Goal: Task Accomplishment & Management: Manage account settings

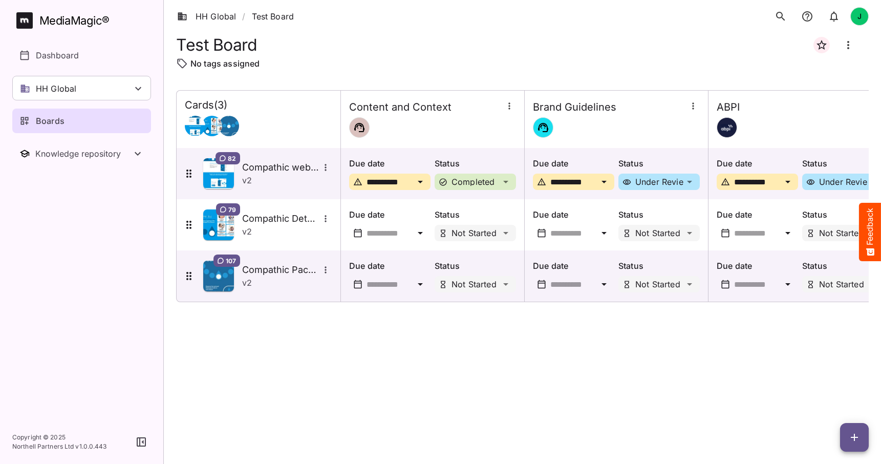
click at [856, 434] on icon "button" at bounding box center [854, 437] width 12 height 12
click at [823, 371] on p "Add new card" at bounding box center [828, 371] width 55 height 12
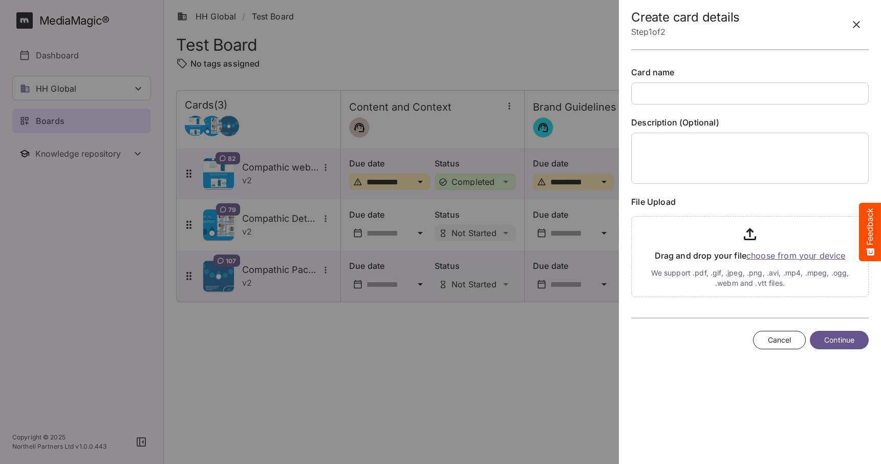
click at [855, 23] on icon "button" at bounding box center [856, 24] width 12 height 12
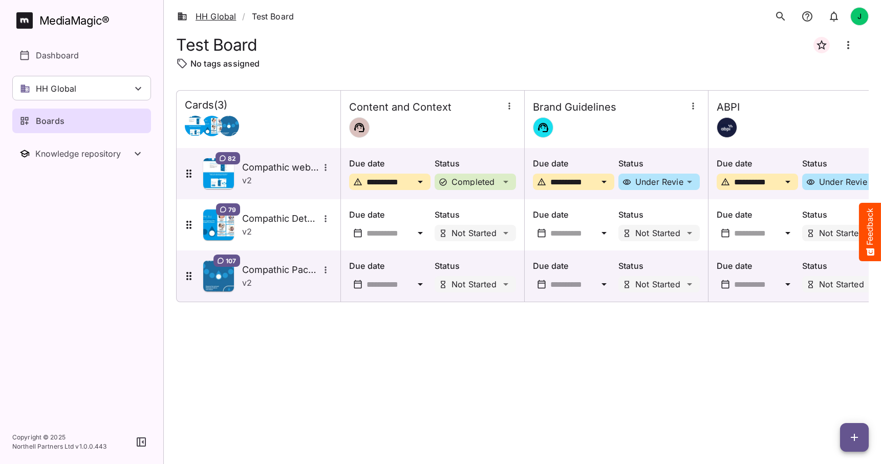
click at [219, 17] on link "HH Global" at bounding box center [206, 16] width 59 height 12
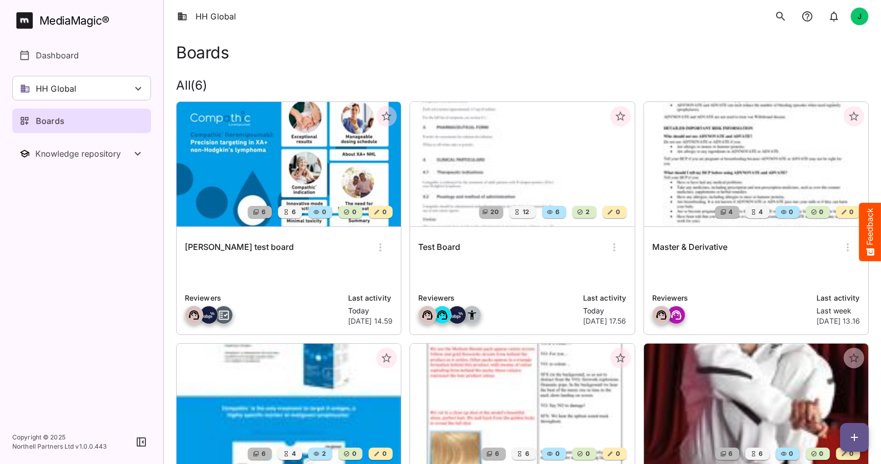
click at [500, 162] on img at bounding box center [522, 164] width 224 height 124
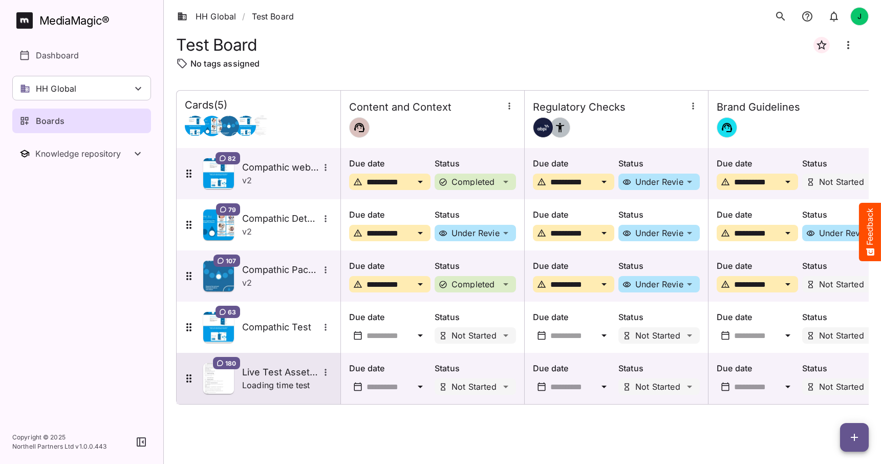
click at [276, 377] on h5 "Live Test Asset Load" at bounding box center [280, 372] width 77 height 12
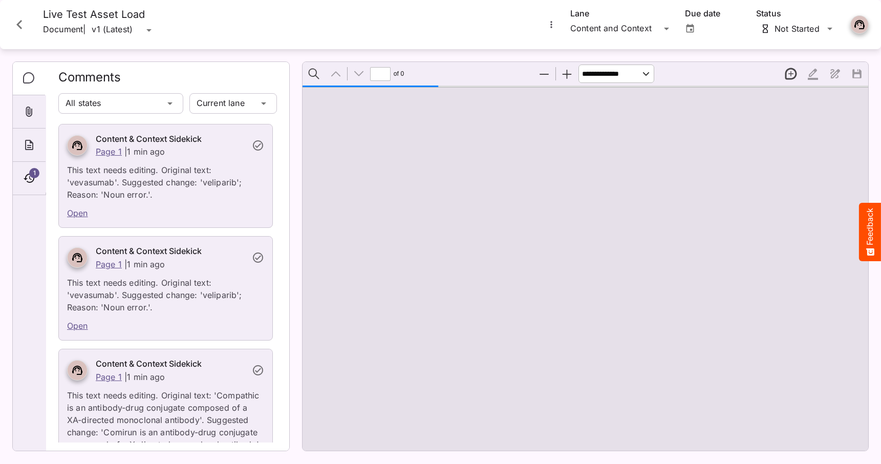
type input "*"
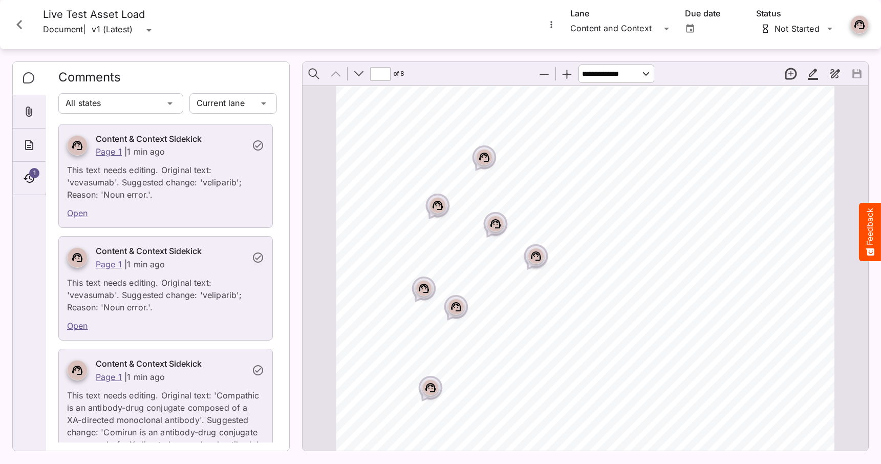
click at [19, 26] on icon "Close card" at bounding box center [19, 24] width 6 height 9
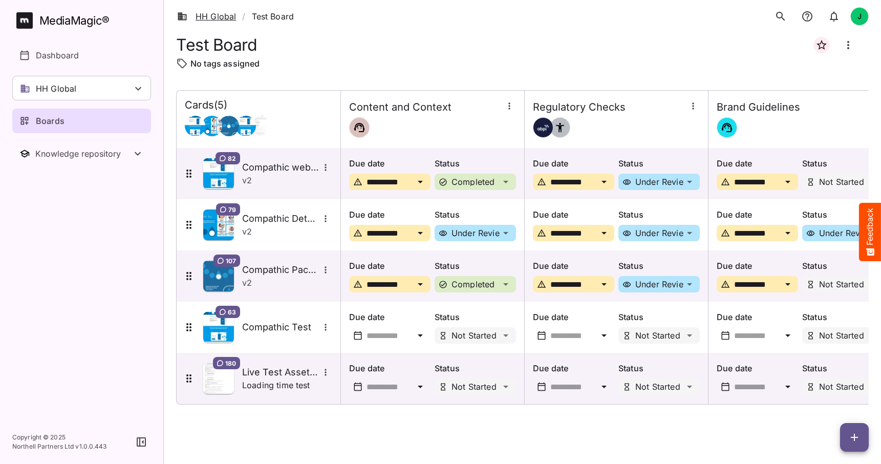
click at [220, 17] on link "HH Global" at bounding box center [206, 16] width 59 height 12
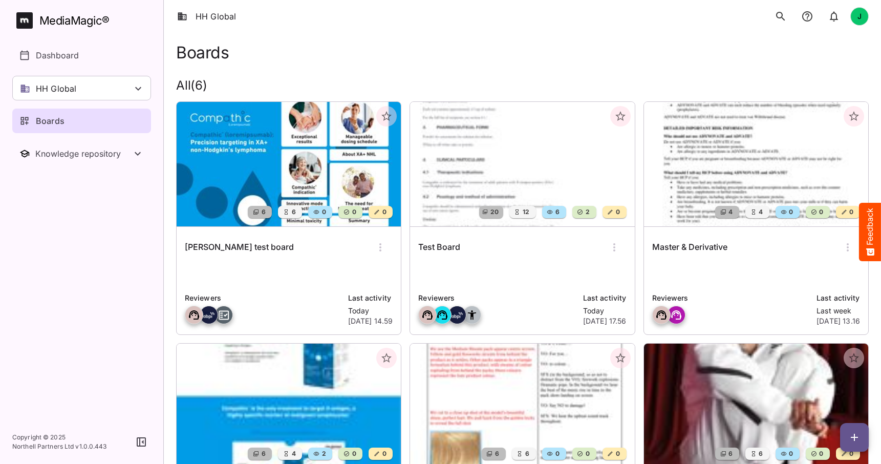
click at [504, 169] on img at bounding box center [522, 164] width 224 height 124
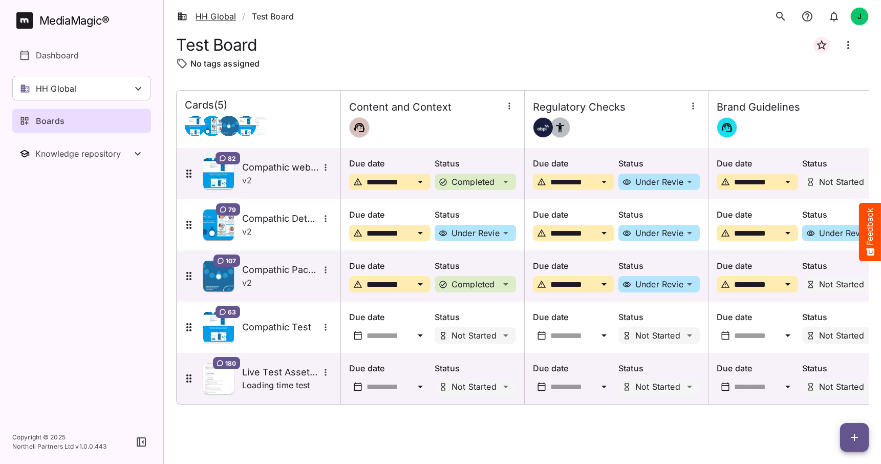
click at [220, 19] on link "HH Global" at bounding box center [206, 16] width 59 height 12
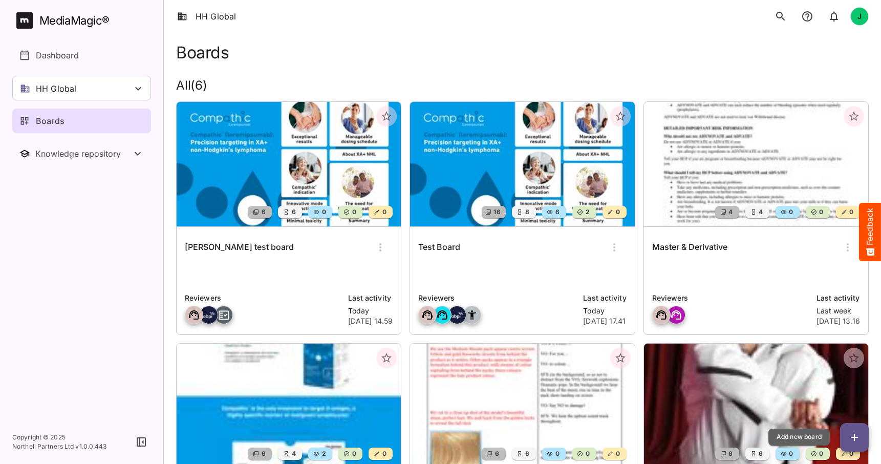
click at [854, 431] on icon "button" at bounding box center [854, 437] width 12 height 12
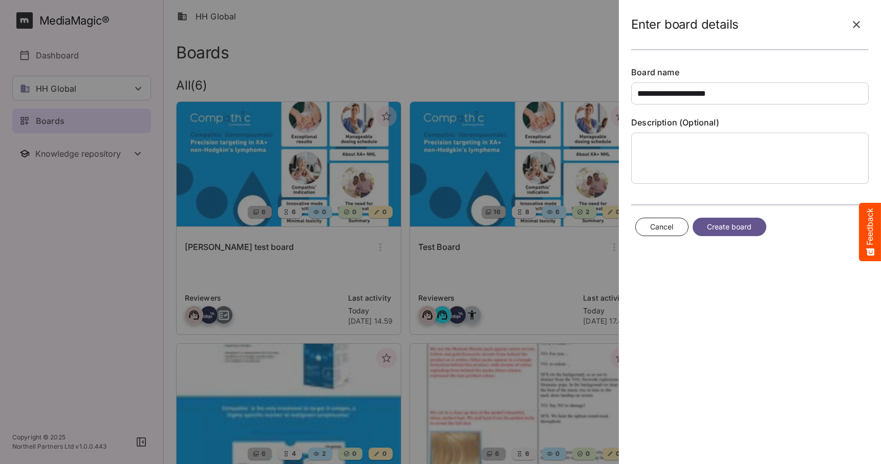
type input "**********"
click at [726, 228] on span "Create board" at bounding box center [729, 227] width 45 height 13
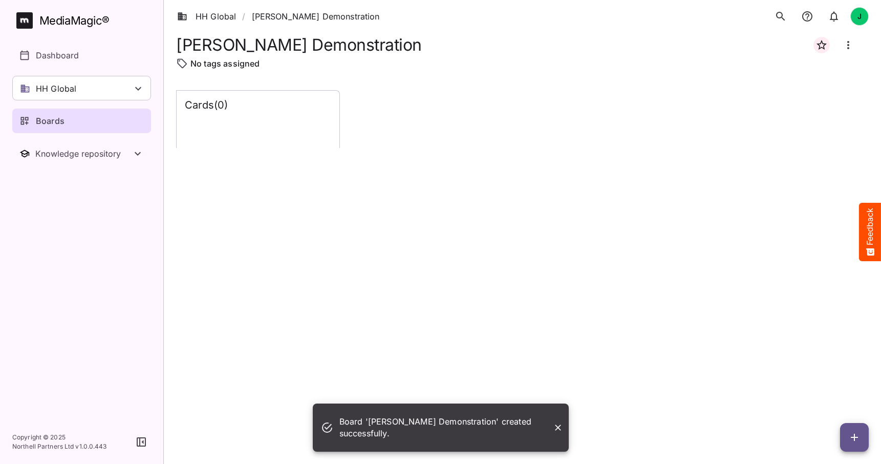
click at [557, 426] on icon "Close" at bounding box center [558, 427] width 10 height 10
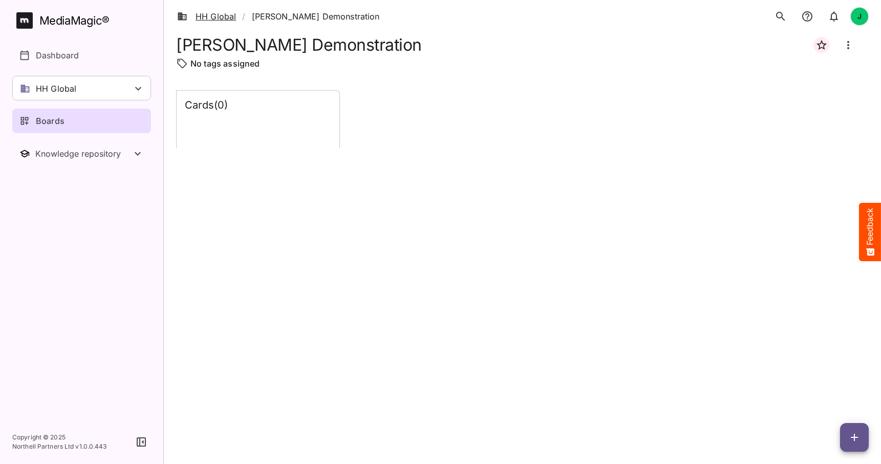
click at [215, 15] on link "HH Global" at bounding box center [206, 16] width 59 height 12
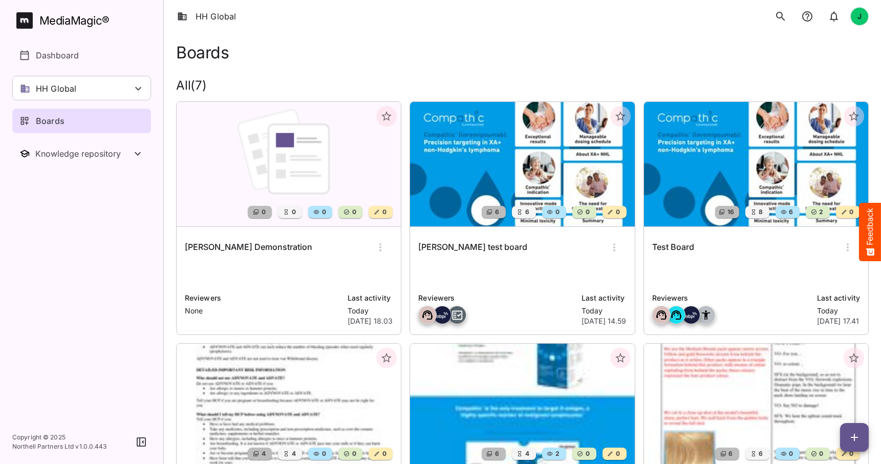
click at [736, 151] on img at bounding box center [756, 164] width 224 height 124
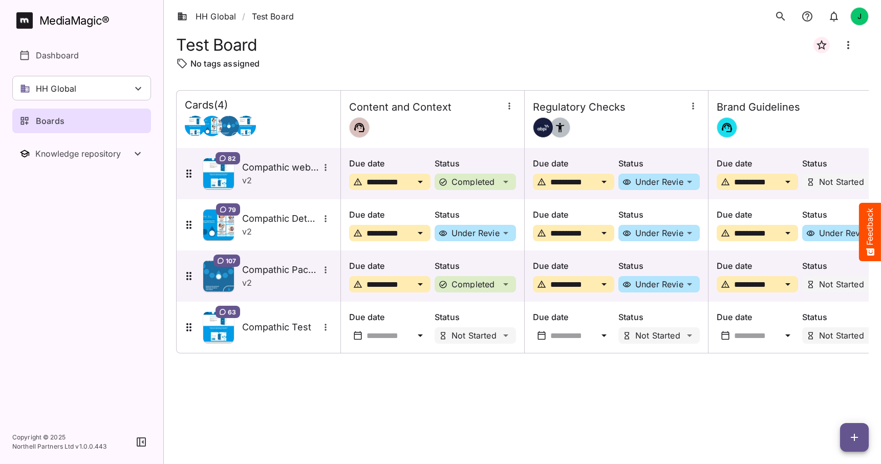
click at [72, 120] on div "Boards" at bounding box center [81, 121] width 125 height 12
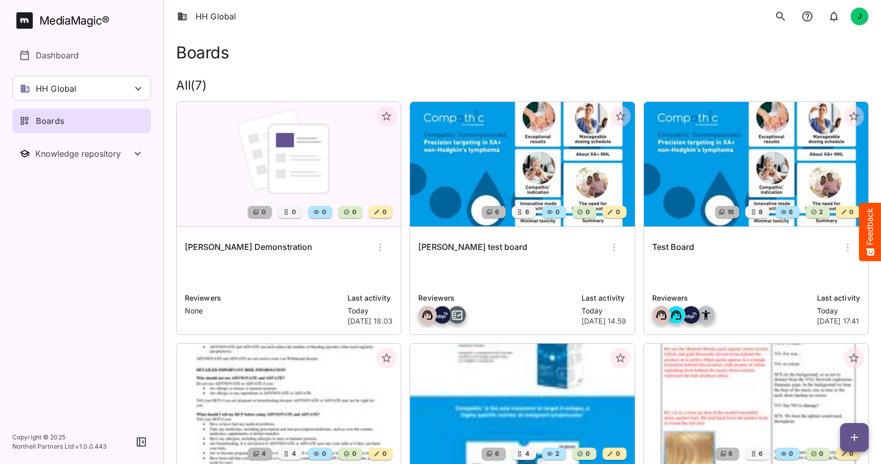
click at [614, 246] on icon "button" at bounding box center [614, 247] width 12 height 12
click at [642, 331] on p "Delete board" at bounding box center [648, 334] width 69 height 12
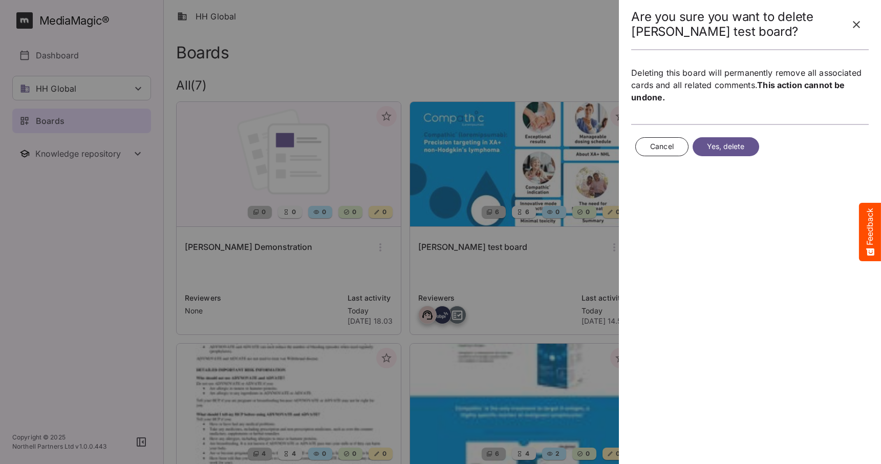
click at [729, 147] on span "Yes, delete" at bounding box center [726, 146] width 38 height 13
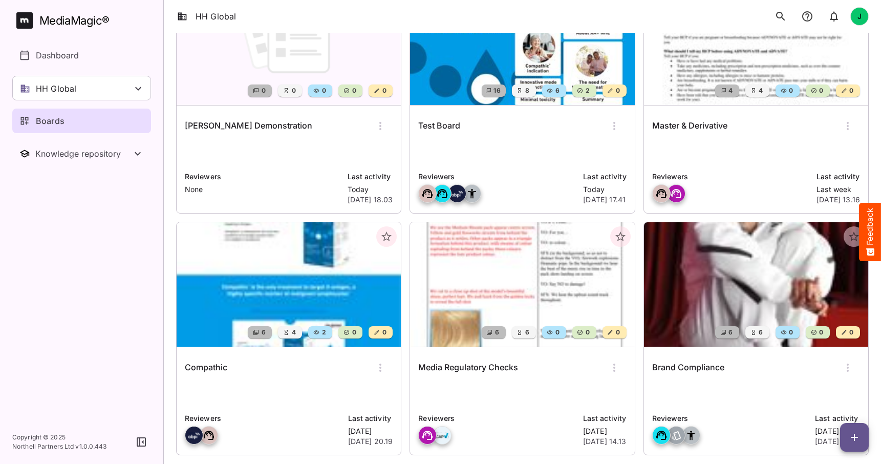
scroll to position [141, 0]
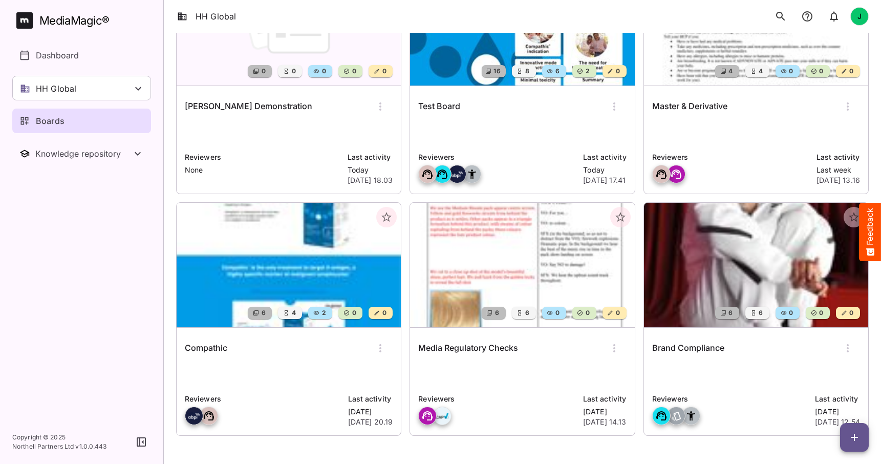
click at [772, 244] on img at bounding box center [756, 265] width 224 height 124
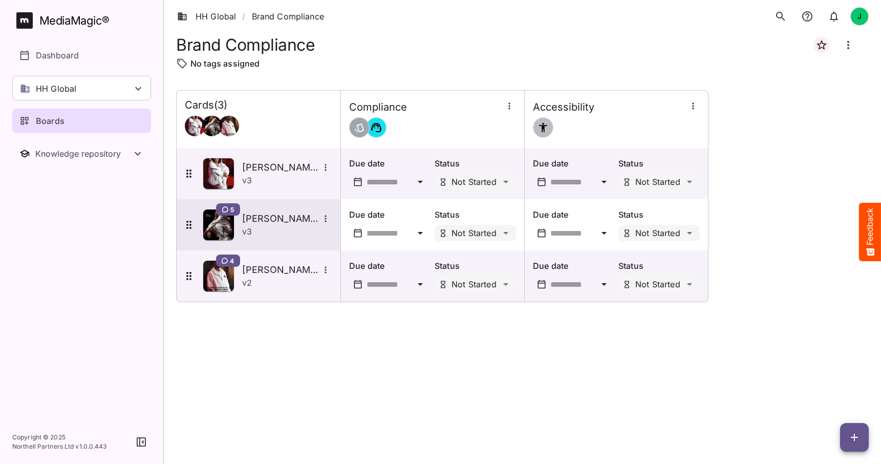
click at [272, 220] on h5 "[PERSON_NAME]" at bounding box center [280, 218] width 77 height 12
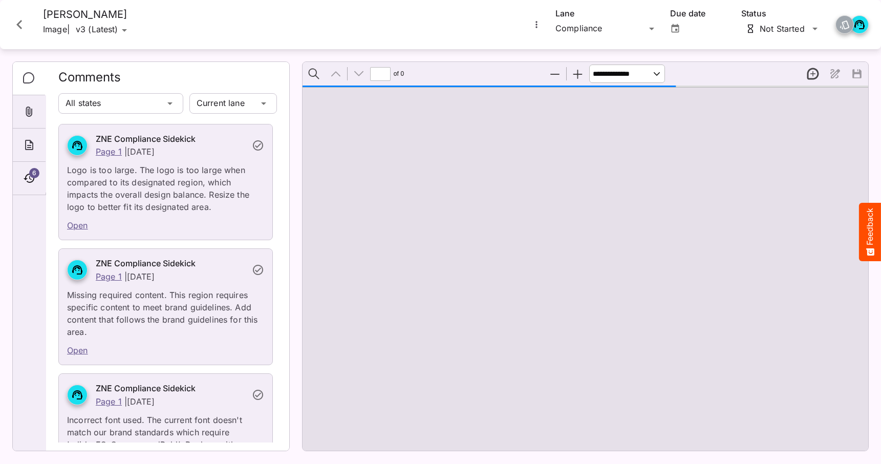
type input "*"
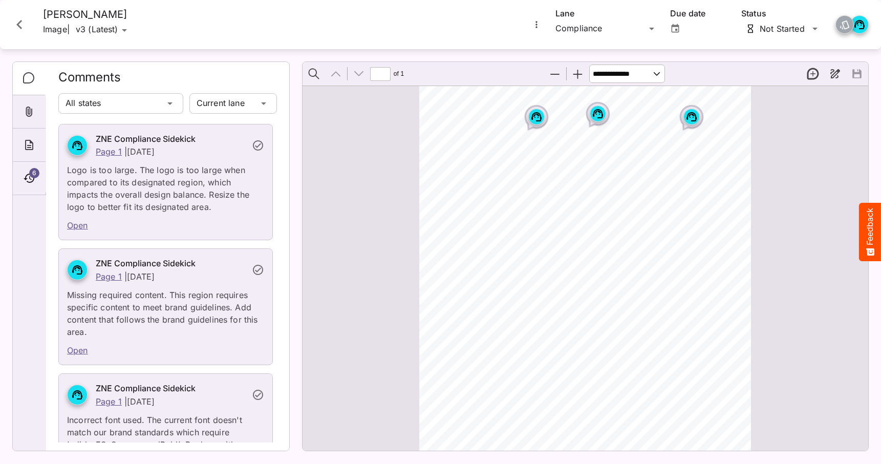
click at [139, 178] on p "Logo is too large. The logo is too large when compared to its designated region…" at bounding box center [165, 185] width 197 height 55
click at [108, 150] on link "Page 1" at bounding box center [109, 151] width 26 height 10
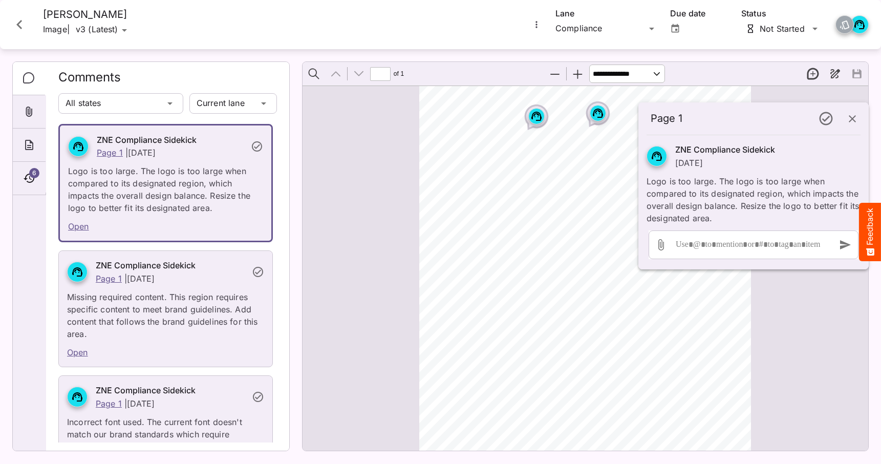
click at [852, 119] on icon "button" at bounding box center [851, 118] width 7 height 7
